Goal: Information Seeking & Learning: Learn about a topic

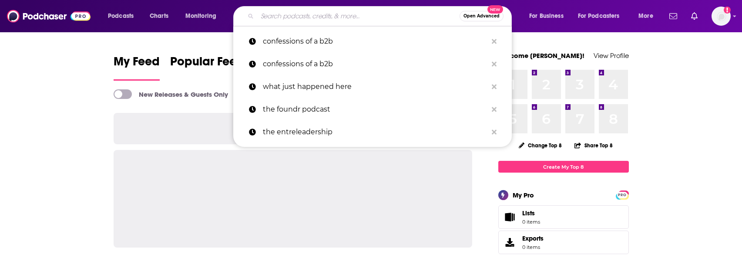
click at [287, 14] on input "Search podcasts, credits, & more..." at bounding box center [358, 16] width 202 height 14
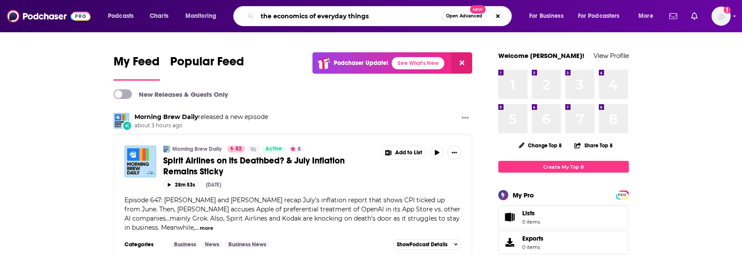
type input "the economics of everyday things"
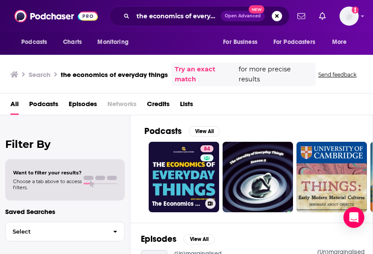
click at [187, 148] on link "84 The Economics of Everyday Things" at bounding box center [184, 177] width 70 height 70
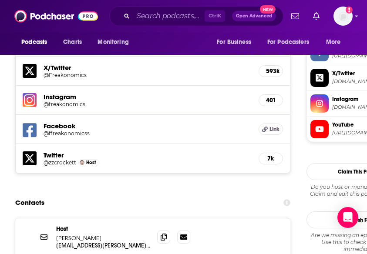
scroll to position [914, 0]
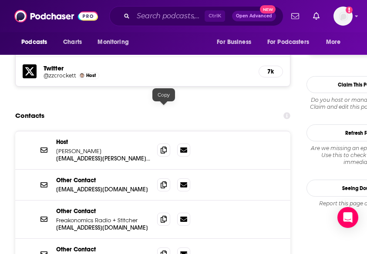
click at [161, 144] on span at bounding box center [163, 150] width 13 height 13
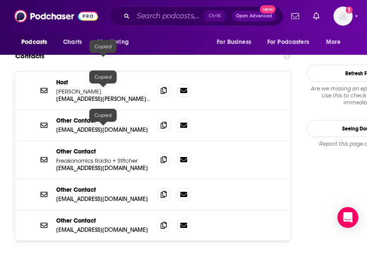
scroll to position [1001, 0]
